Goal: Register for event/course

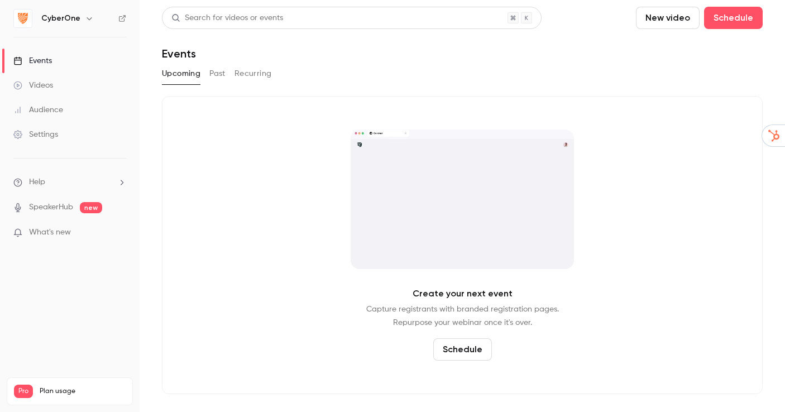
click at [85, 22] on icon "button" at bounding box center [89, 18] width 9 height 9
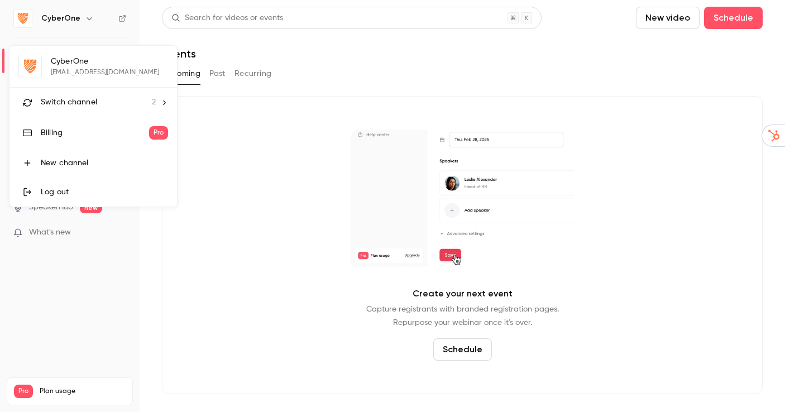
click at [151, 106] on div "Switch channel 2" at bounding box center [98, 103] width 115 height 12
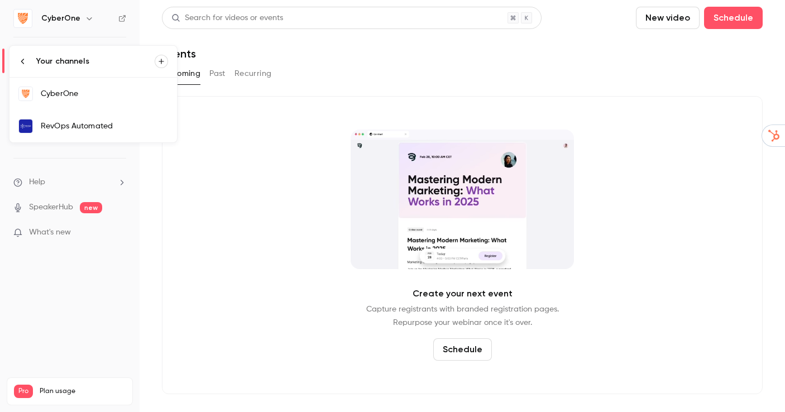
click at [145, 118] on link "RevOps Automated" at bounding box center [93, 126] width 168 height 32
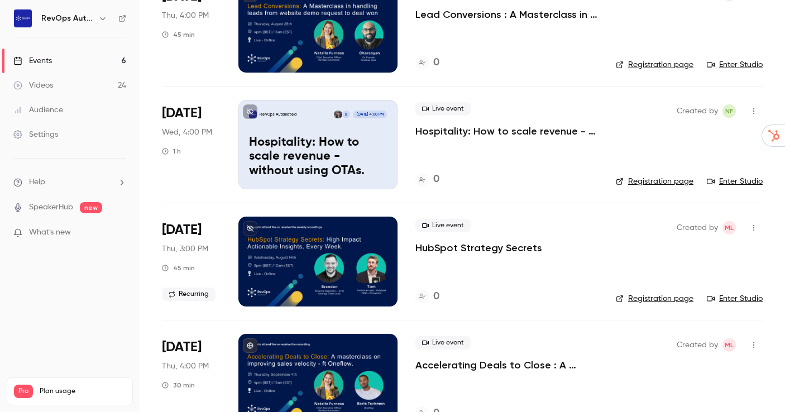
scroll to position [378, 0]
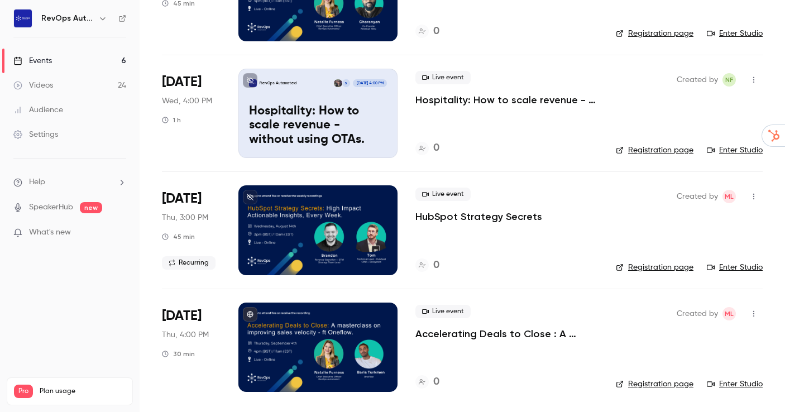
click at [478, 336] on p "Accelerating Deals to Close : A masterclass on improving sales velocity - ft On…" at bounding box center [507, 333] width 183 height 13
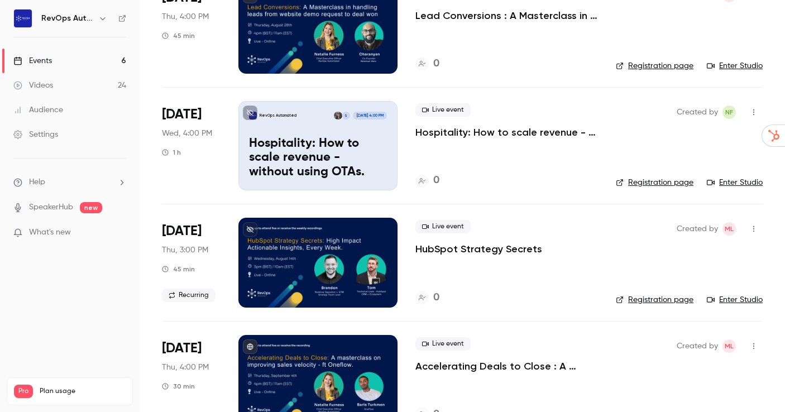
scroll to position [378, 0]
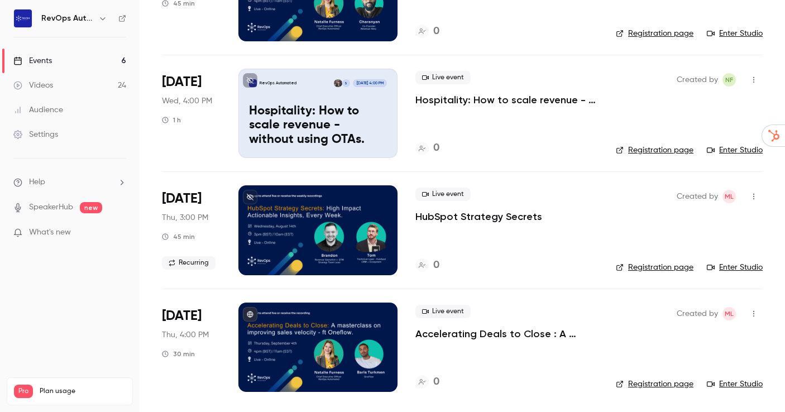
click at [644, 381] on link "Registration page" at bounding box center [655, 384] width 78 height 11
